Goal: Check status: Check status

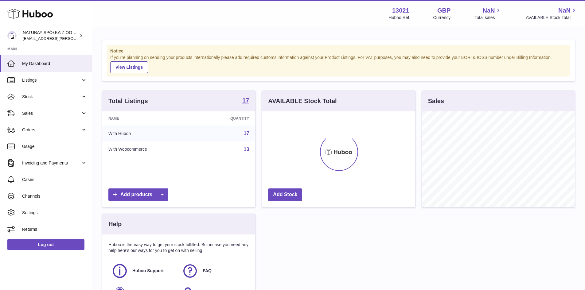
scroll to position [96, 153]
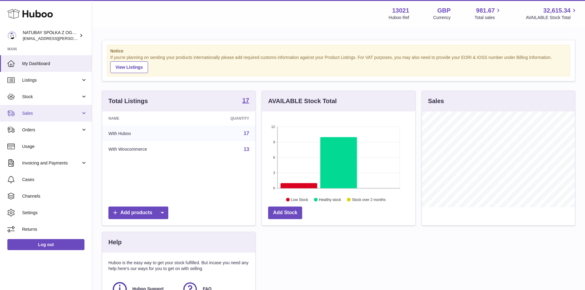
click at [61, 114] on span "Sales" at bounding box center [51, 114] width 59 height 6
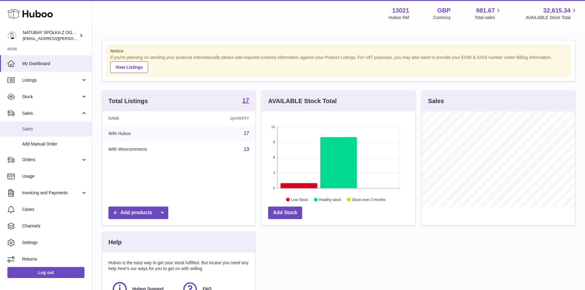
click at [61, 128] on span "Sales" at bounding box center [54, 129] width 65 height 6
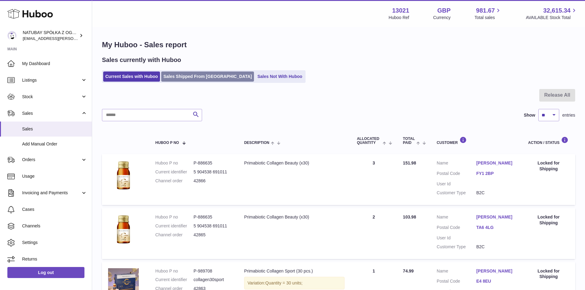
click at [183, 80] on link "Sales Shipped From [GEOGRAPHIC_DATA]" at bounding box center [207, 77] width 93 height 10
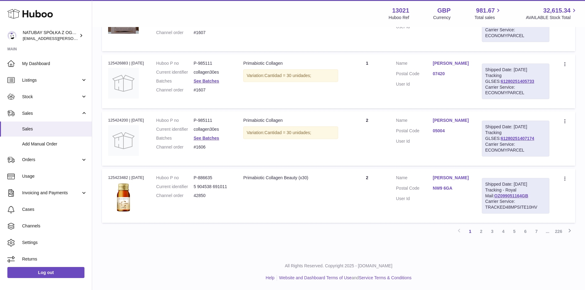
scroll to position [553, 0]
click at [484, 237] on link "2" at bounding box center [481, 231] width 11 height 11
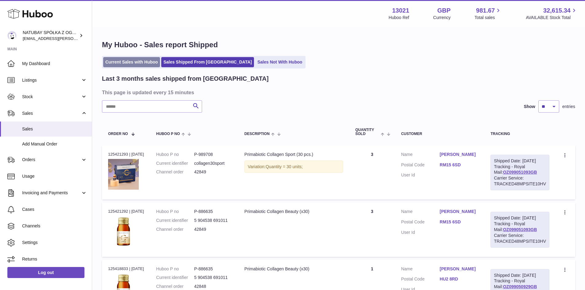
click at [148, 67] on link "Current Sales with Huboo" at bounding box center [131, 62] width 57 height 10
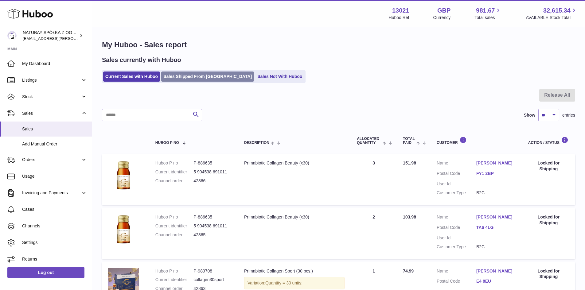
click at [202, 82] on link "Sales Shipped From [GEOGRAPHIC_DATA]" at bounding box center [207, 77] width 93 height 10
click at [202, 77] on link "Sales Shipped From [GEOGRAPHIC_DATA]" at bounding box center [207, 77] width 93 height 10
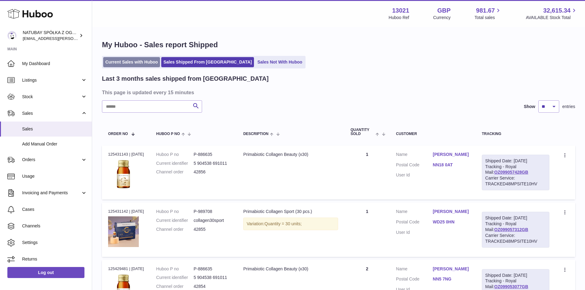
click at [122, 62] on link "Current Sales with Huboo" at bounding box center [131, 62] width 57 height 10
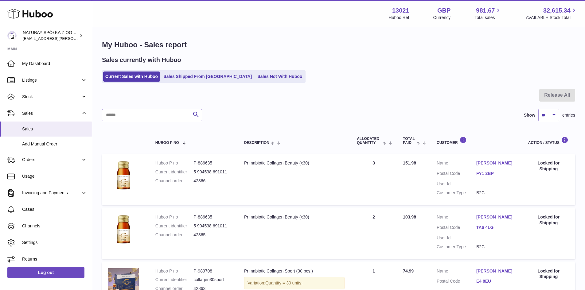
click at [163, 119] on input "text" at bounding box center [152, 115] width 100 height 12
type input "********"
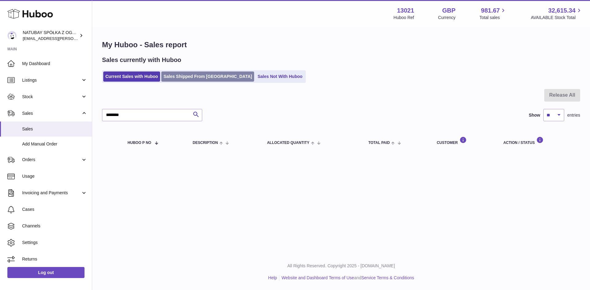
click at [182, 77] on link "Sales Shipped From [GEOGRAPHIC_DATA]" at bounding box center [207, 77] width 93 height 10
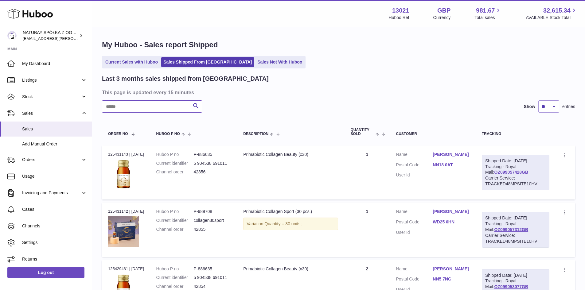
click at [147, 108] on input "text" at bounding box center [152, 106] width 100 height 12
type input "********"
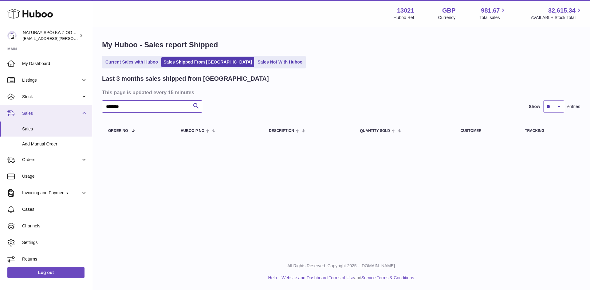
drag, startPoint x: 77, startPoint y: 108, endPoint x: 33, endPoint y: 107, distance: 44.6
click at [33, 108] on div "Huboo NATUBAY SPÓŁKA Z OGRANICZONĄ ODPOWIEDZIALNOŚCIĄ [EMAIL_ADDRESS][PERSON_NA…" at bounding box center [295, 145] width 590 height 290
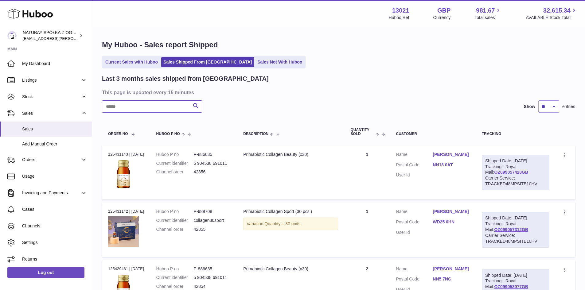
click at [166, 108] on input "text" at bounding box center [152, 106] width 100 height 12
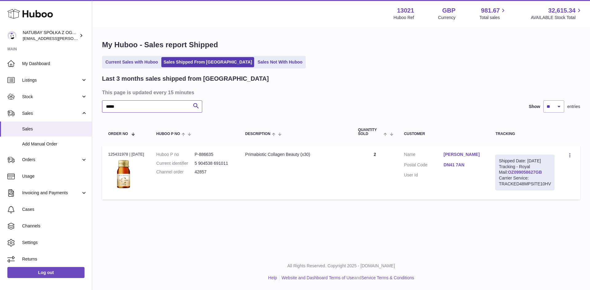
type input "*****"
click at [515, 175] on link "OZ099058627GB" at bounding box center [525, 172] width 34 height 5
